Goal: Book appointment/travel/reservation

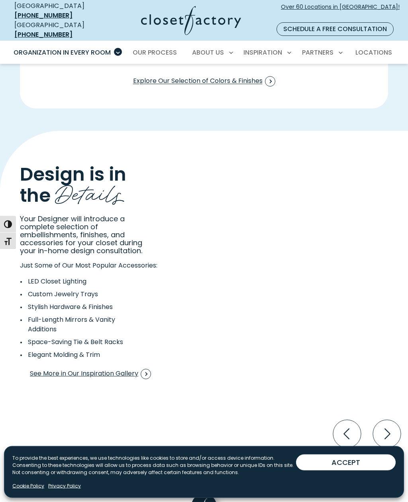
scroll to position [1208, 0]
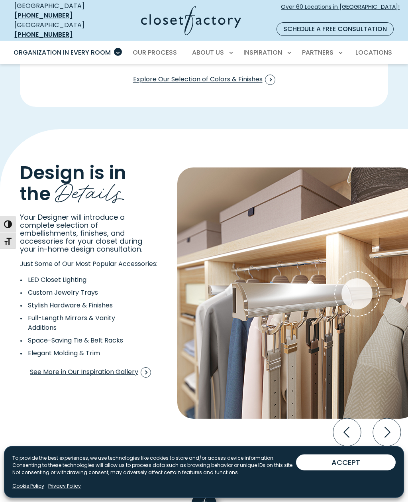
click at [387, 419] on icon "Next slide" at bounding box center [387, 433] width 28 height 28
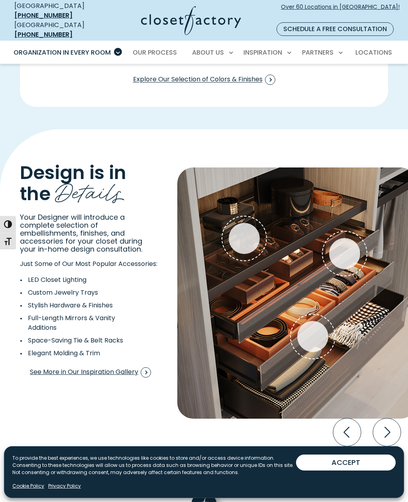
click at [390, 418] on icon "Next slide" at bounding box center [387, 432] width 28 height 28
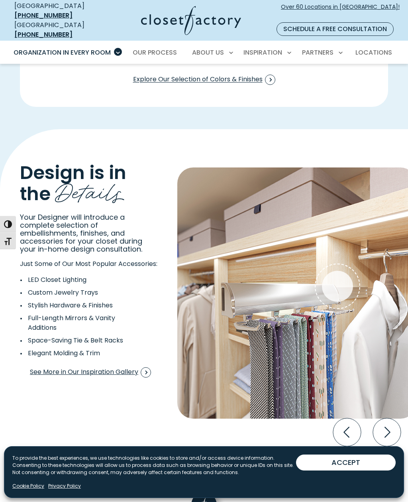
click at [386, 427] on icon "Next slide" at bounding box center [388, 432] width 6 height 11
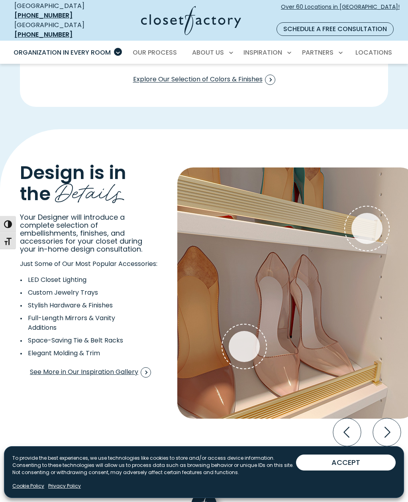
click at [389, 427] on icon "Next slide" at bounding box center [388, 432] width 6 height 11
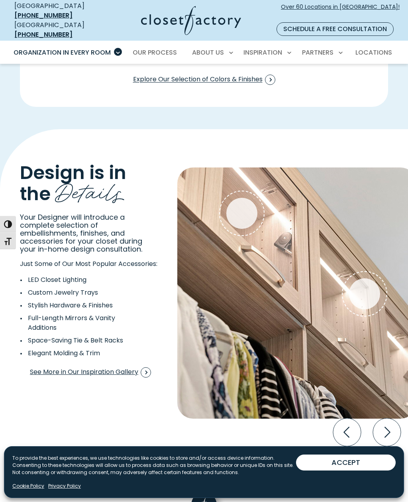
click at [391, 418] on icon "Next slide" at bounding box center [387, 432] width 28 height 28
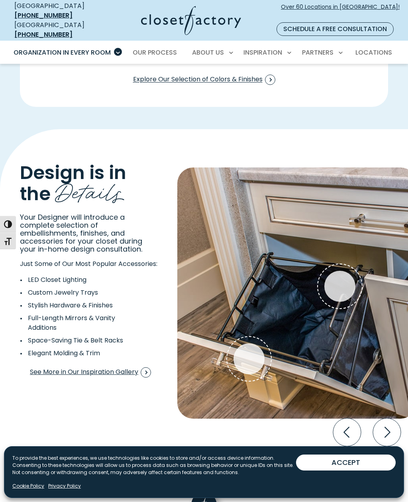
click at [388, 418] on icon "Next slide" at bounding box center [387, 432] width 28 height 28
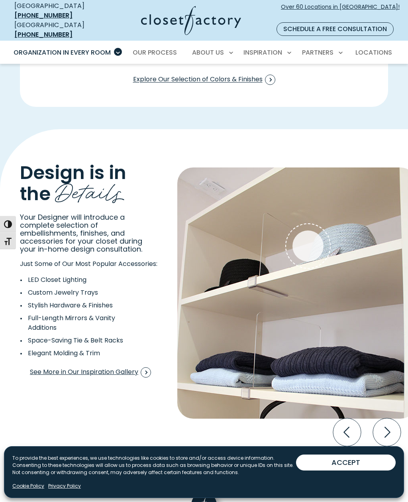
click at [390, 418] on icon "Next slide" at bounding box center [387, 432] width 28 height 28
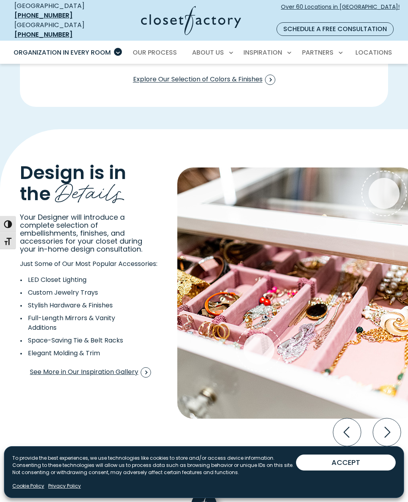
click at [387, 418] on icon "Next slide" at bounding box center [387, 432] width 28 height 28
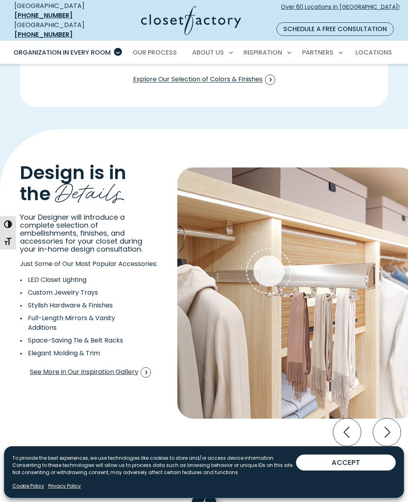
click at [390, 418] on icon "Next slide" at bounding box center [387, 432] width 28 height 28
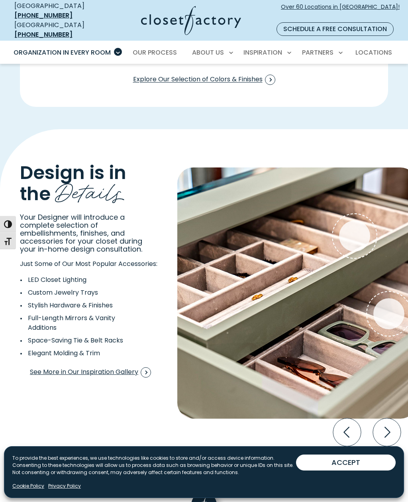
click at [390, 418] on icon "Next slide" at bounding box center [387, 432] width 28 height 28
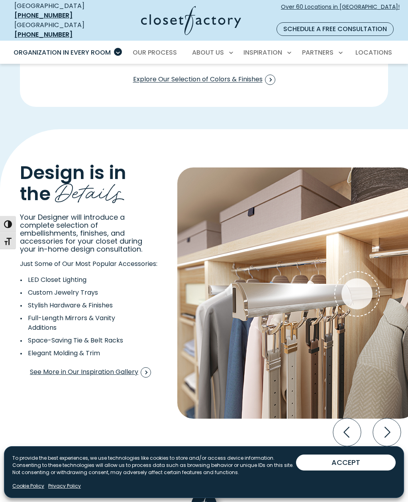
click at [391, 418] on icon "Next slide" at bounding box center [387, 432] width 28 height 28
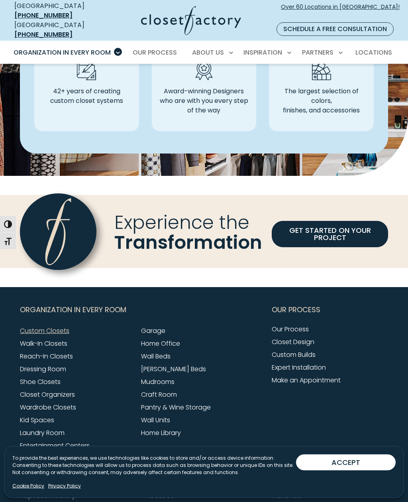
scroll to position [2250, 0]
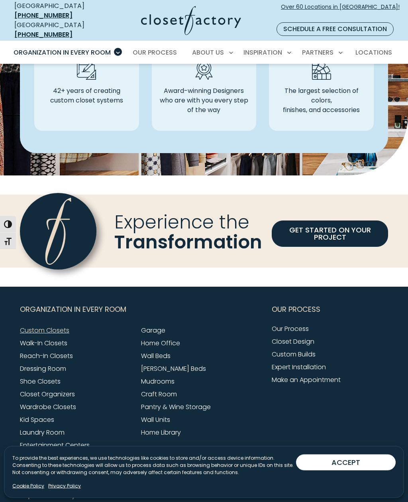
click at [58, 339] on link "Walk-In Closets" at bounding box center [43, 343] width 47 height 9
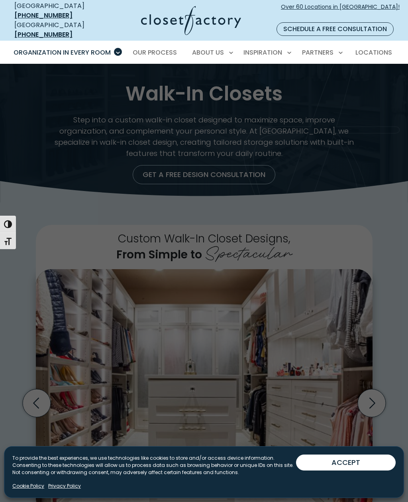
click at [266, 77] on span "Inspiration Gallery" at bounding box center [249, 81] width 60 height 8
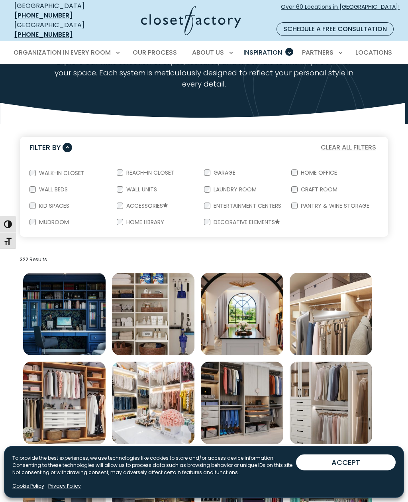
scroll to position [75, 0]
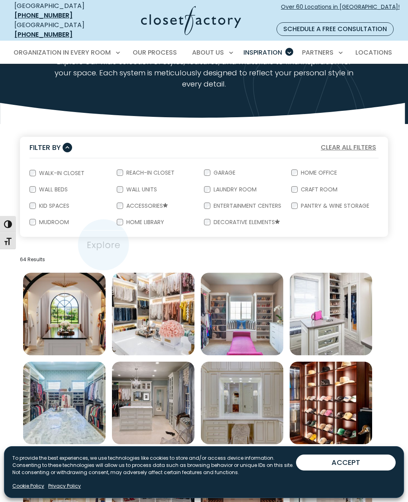
click at [153, 305] on img "Open inspiration gallery to preview enlarged image" at bounding box center [153, 314] width 83 height 83
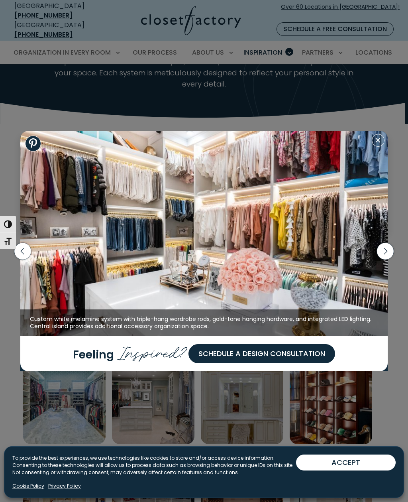
click at [384, 259] on icon "button" at bounding box center [385, 250] width 17 height 17
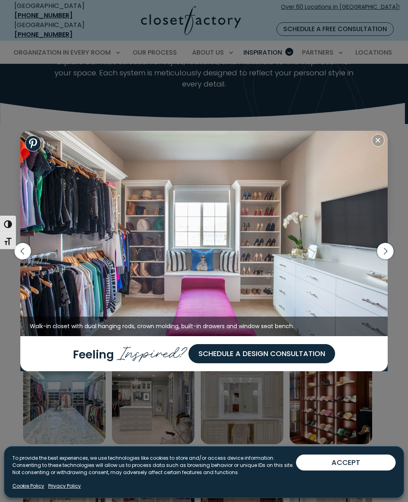
click at [384, 254] on icon "button" at bounding box center [386, 251] width 4 height 7
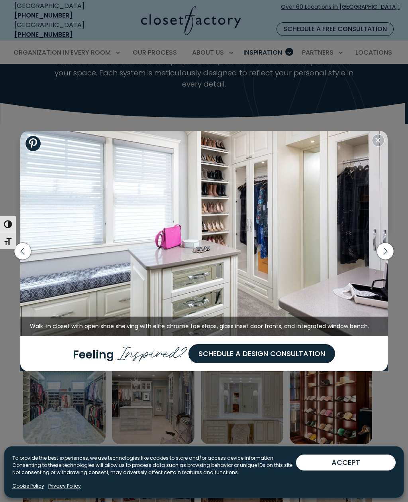
click at [388, 259] on icon "button" at bounding box center [385, 250] width 17 height 17
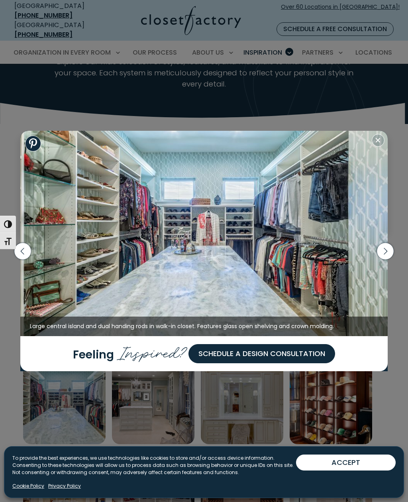
click at [386, 259] on icon "button" at bounding box center [385, 250] width 17 height 17
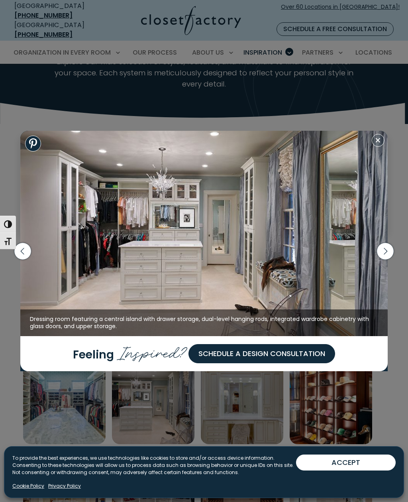
click at [384, 259] on icon "button" at bounding box center [385, 250] width 17 height 17
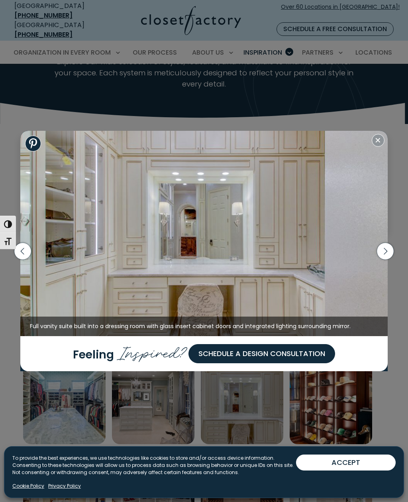
click at [384, 259] on icon "button" at bounding box center [385, 250] width 17 height 17
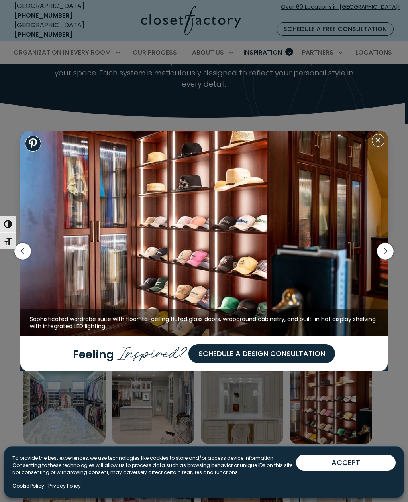
click at [390, 258] on icon "button" at bounding box center [385, 250] width 17 height 17
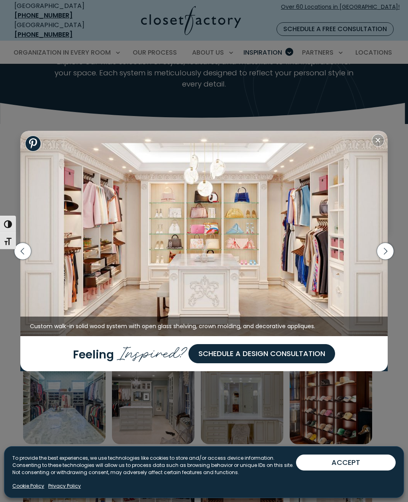
click at [383, 259] on icon "button" at bounding box center [385, 250] width 17 height 17
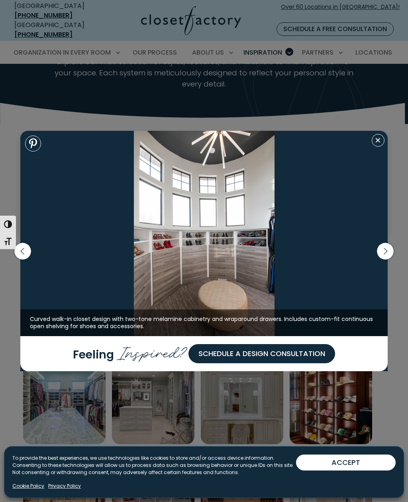
click at [388, 259] on icon "button" at bounding box center [385, 250] width 17 height 17
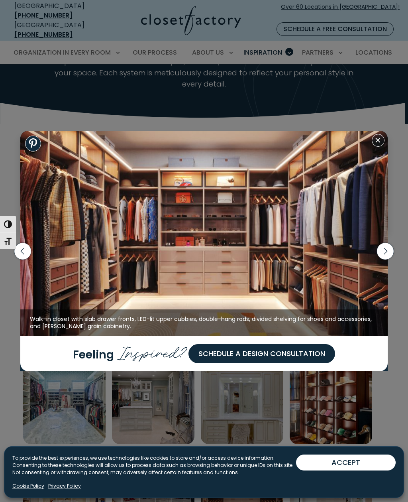
click at [387, 254] on icon "button" at bounding box center [386, 251] width 4 height 7
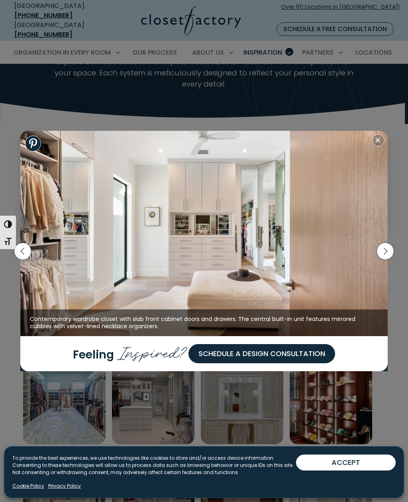
click at [386, 259] on icon "button" at bounding box center [385, 250] width 17 height 17
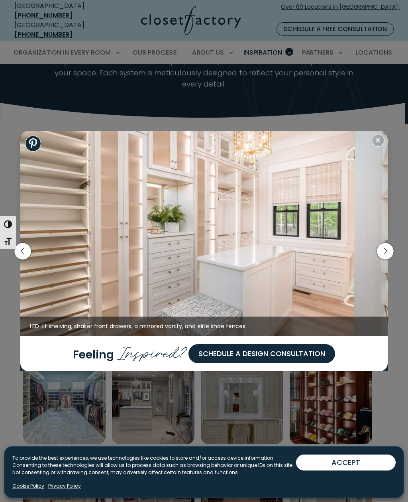
click at [387, 259] on icon "button" at bounding box center [385, 250] width 17 height 17
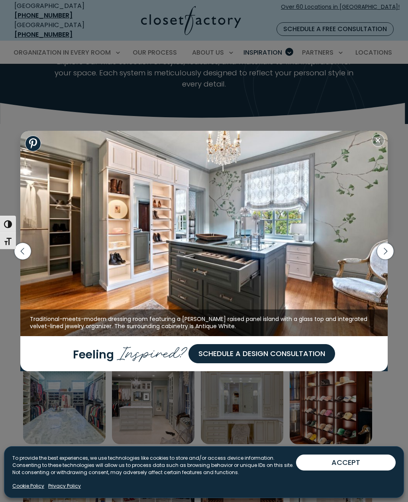
click at [387, 259] on icon "button" at bounding box center [385, 250] width 17 height 17
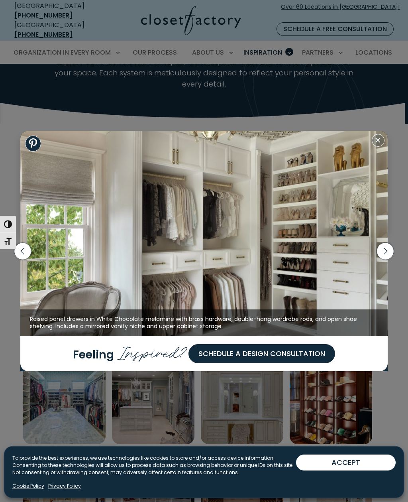
click at [25, 259] on icon "button" at bounding box center [22, 250] width 17 height 17
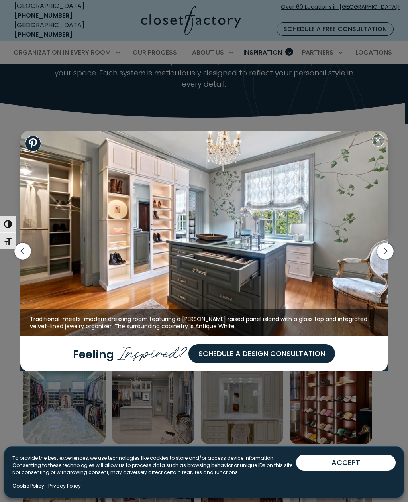
click at [32, 264] on icon "button" at bounding box center [22, 251] width 21 height 34
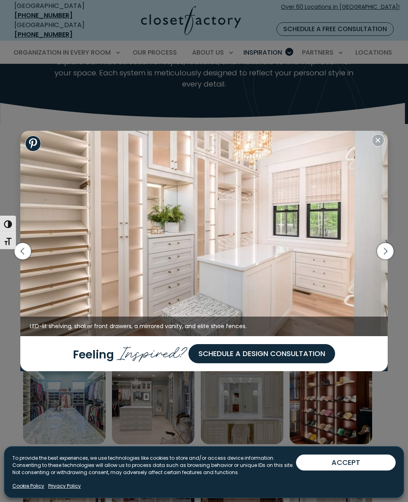
click at [33, 263] on icon "button" at bounding box center [22, 251] width 21 height 34
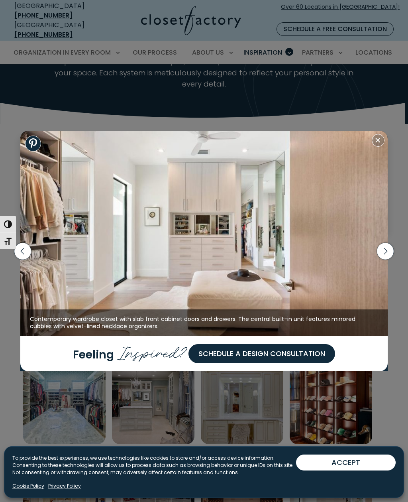
click at [29, 259] on icon "button" at bounding box center [22, 250] width 17 height 17
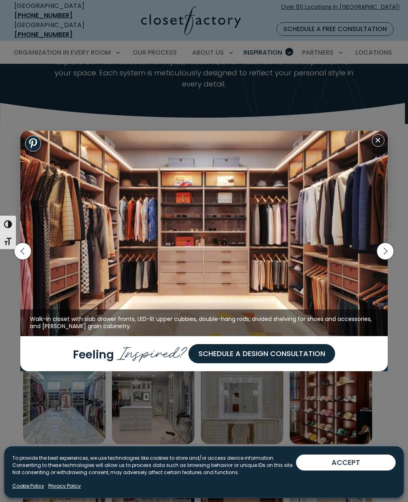
click at [29, 259] on icon "button" at bounding box center [22, 250] width 17 height 17
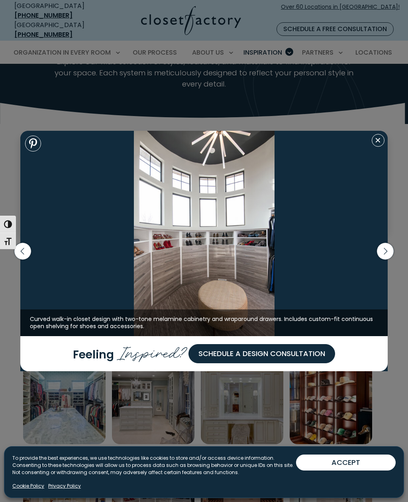
click at [32, 262] on icon "button" at bounding box center [22, 251] width 21 height 34
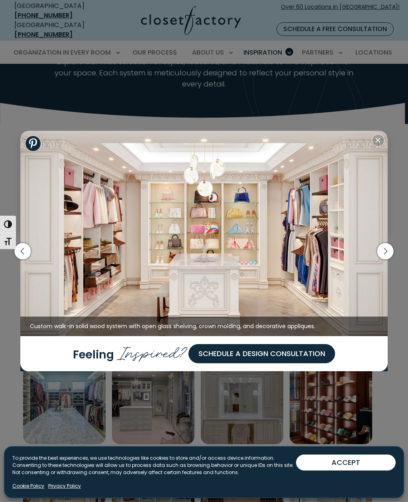
click at [32, 262] on icon "button" at bounding box center [22, 251] width 21 height 34
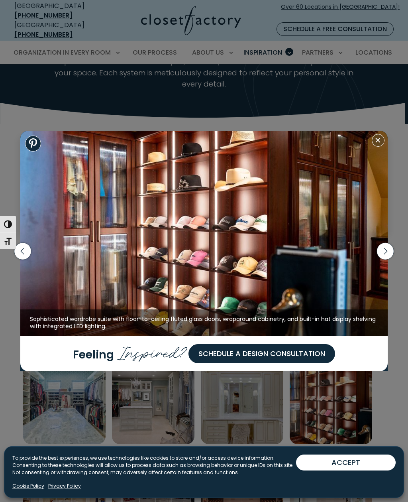
click at [31, 259] on icon "button" at bounding box center [22, 250] width 17 height 17
click at [30, 259] on icon "button" at bounding box center [22, 250] width 17 height 17
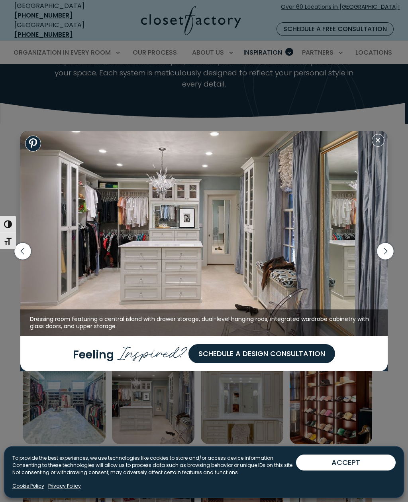
click at [32, 266] on icon "button" at bounding box center [22, 251] width 21 height 34
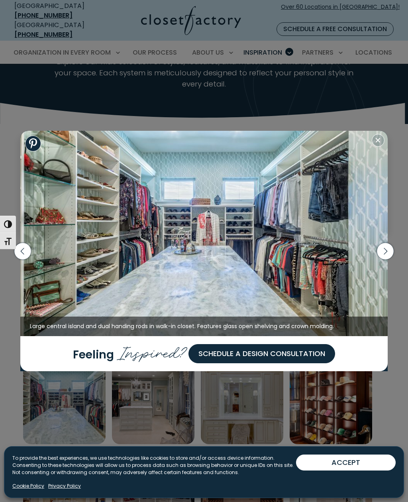
click at [31, 266] on icon "button" at bounding box center [22, 251] width 21 height 34
click at [27, 259] on icon "button" at bounding box center [22, 250] width 17 height 17
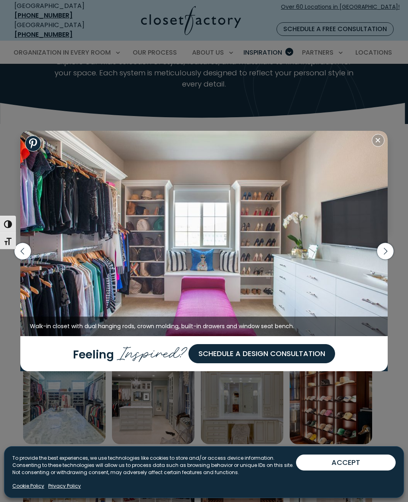
click at [27, 259] on icon "button" at bounding box center [22, 250] width 17 height 17
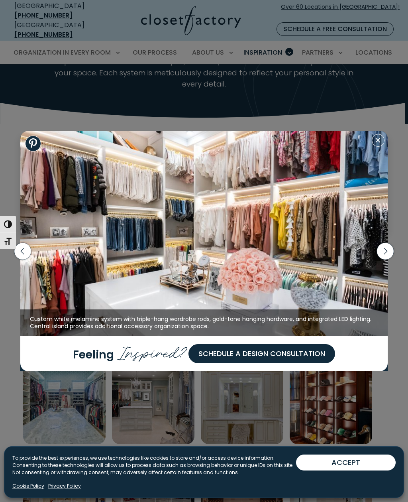
click at [26, 259] on icon "button" at bounding box center [22, 250] width 17 height 17
click at [272, 250] on img at bounding box center [204, 233] width 368 height 205
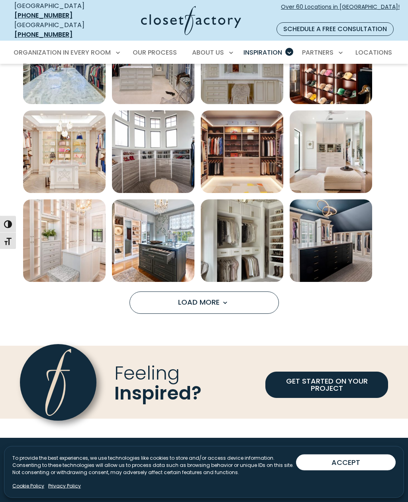
scroll to position [415, 0]
click at [259, 299] on button "Load More" at bounding box center [205, 303] width 150 height 22
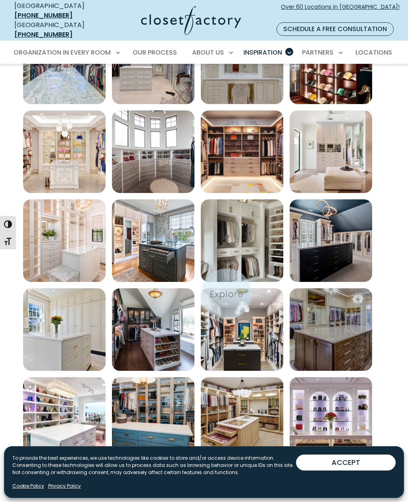
click at [221, 293] on img "Open inspiration gallery to preview enlarged image" at bounding box center [242, 329] width 83 height 83
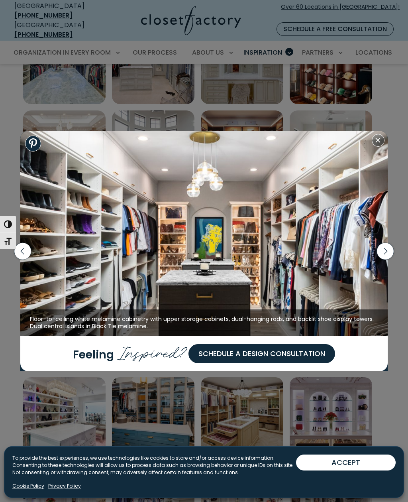
click at [382, 161] on img at bounding box center [204, 233] width 368 height 205
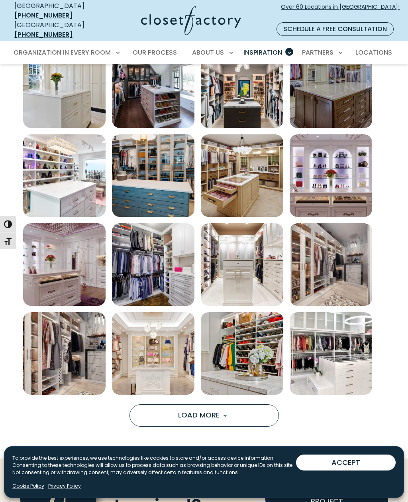
scroll to position [658, 0]
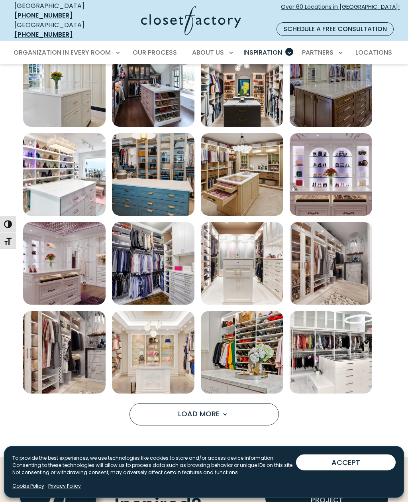
click at [256, 404] on button "Load More" at bounding box center [205, 415] width 150 height 22
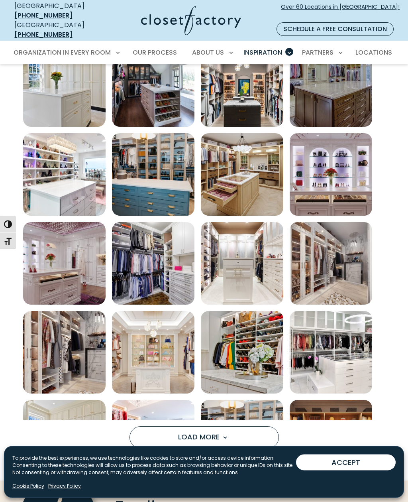
click at [222, 407] on img "Open inspiration gallery to preview enlarged image" at bounding box center [242, 441] width 83 height 83
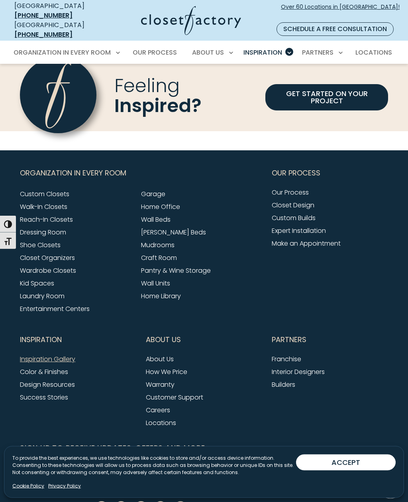
scroll to position [1414, 0]
click at [177, 367] on link "How We Price" at bounding box center [166, 371] width 41 height 9
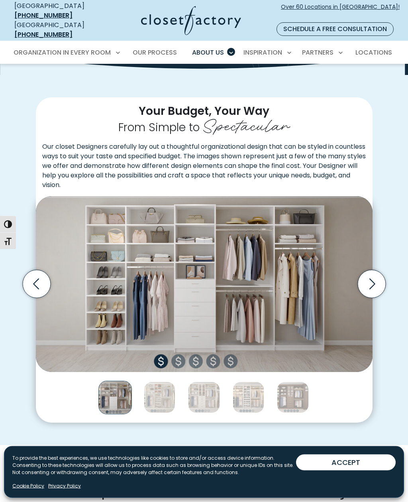
scroll to position [125, 0]
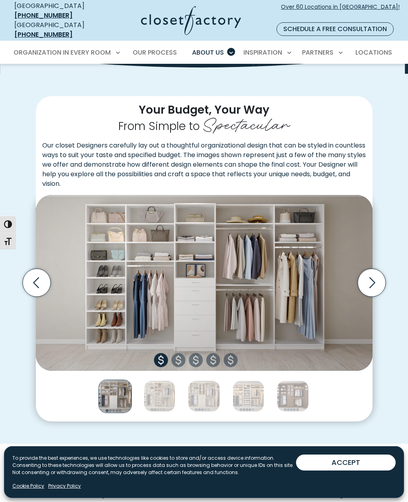
click at [373, 278] on icon "Next slide" at bounding box center [373, 283] width 6 height 11
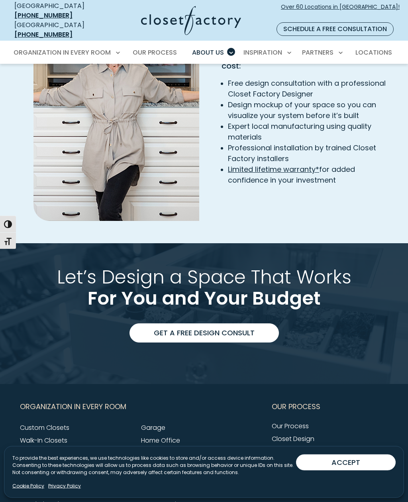
scroll to position [1204, 0]
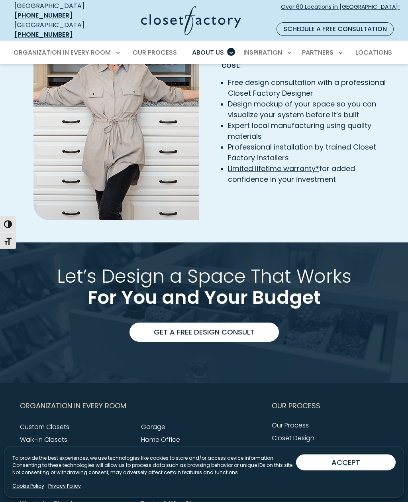
click at [230, 323] on link "Get a Free Design Consult" at bounding box center [205, 332] width 150 height 19
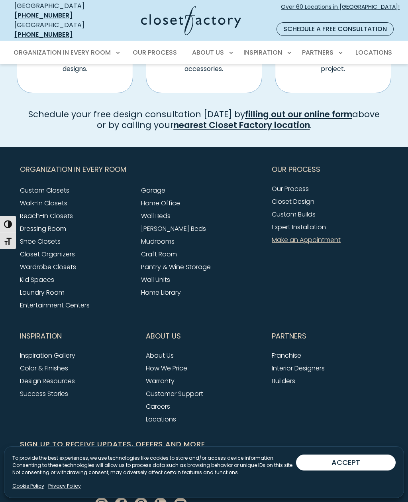
scroll to position [578, 0]
